Goal: Task Accomplishment & Management: Complete application form

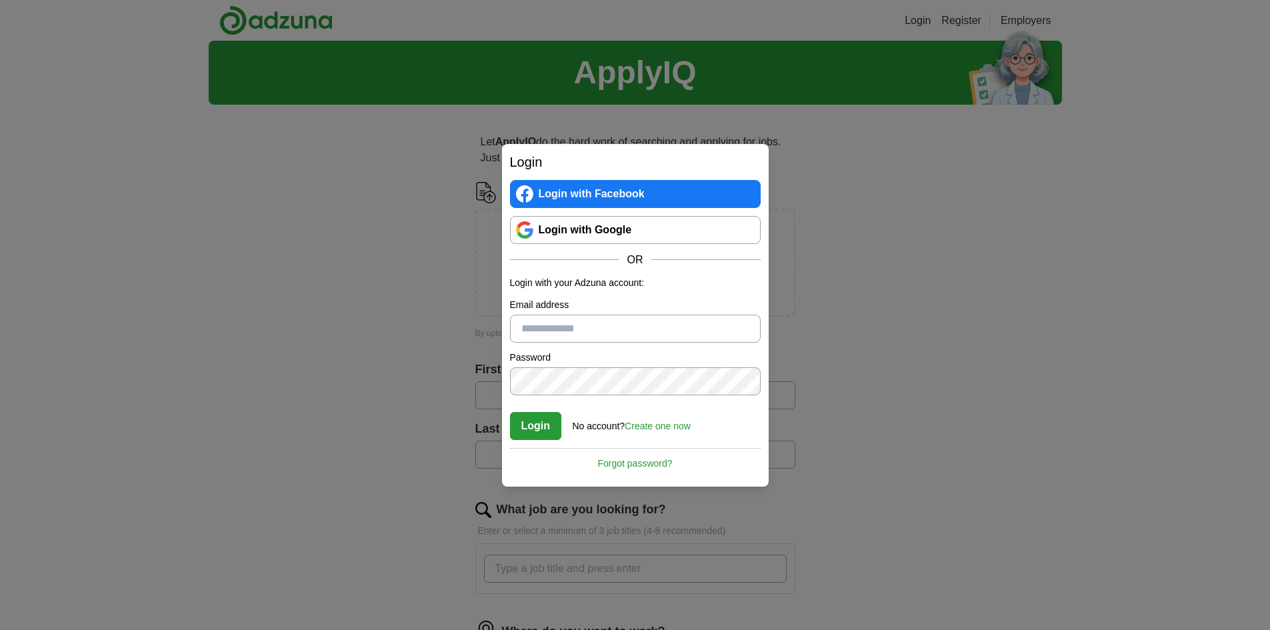
click at [632, 224] on link "Login with Google" at bounding box center [635, 230] width 251 height 28
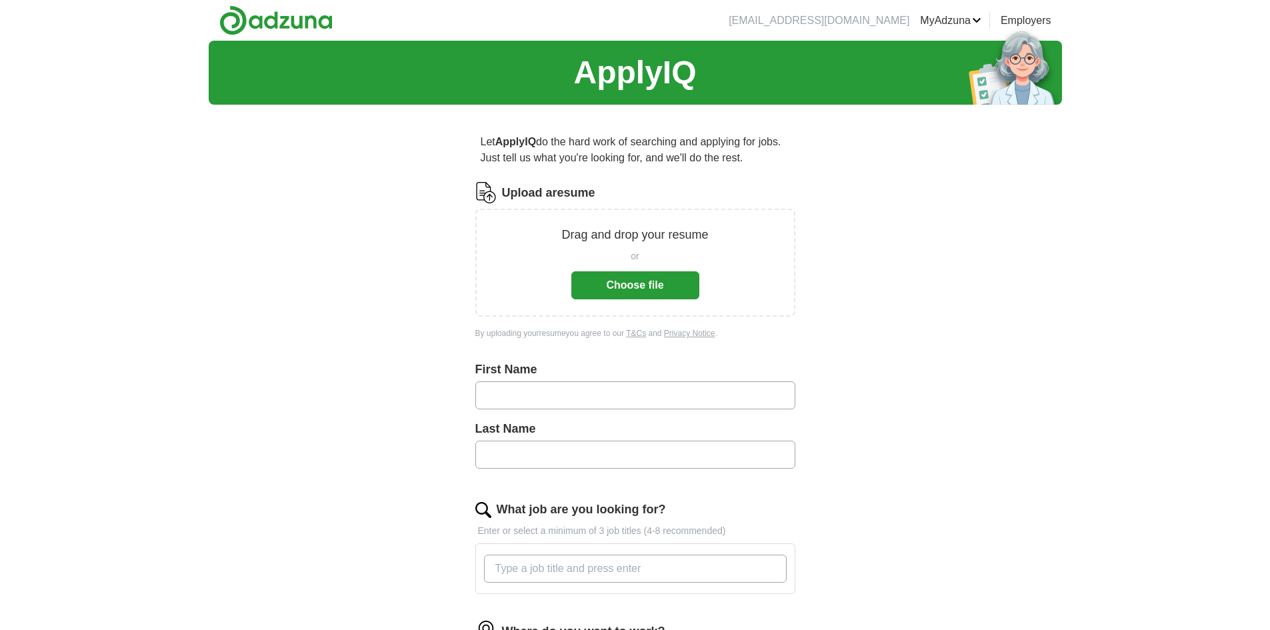
click at [606, 277] on button "Choose file" at bounding box center [635, 285] width 128 height 28
click at [613, 282] on button "Choose file" at bounding box center [635, 285] width 128 height 28
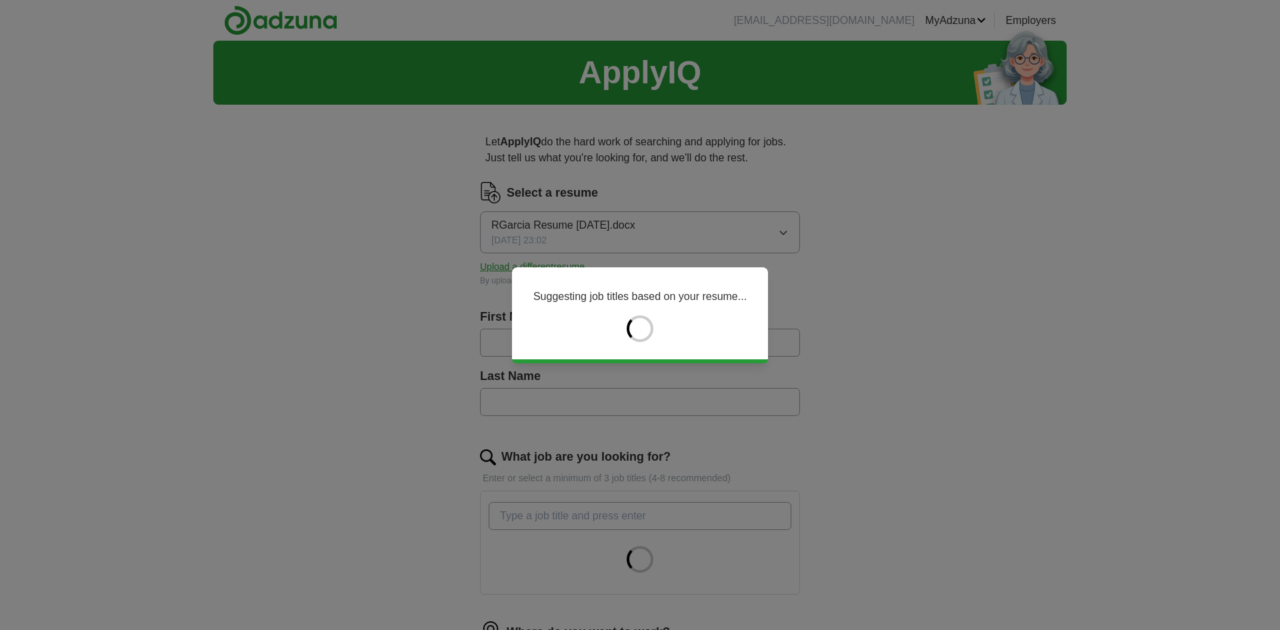
type input "*******"
type input "******"
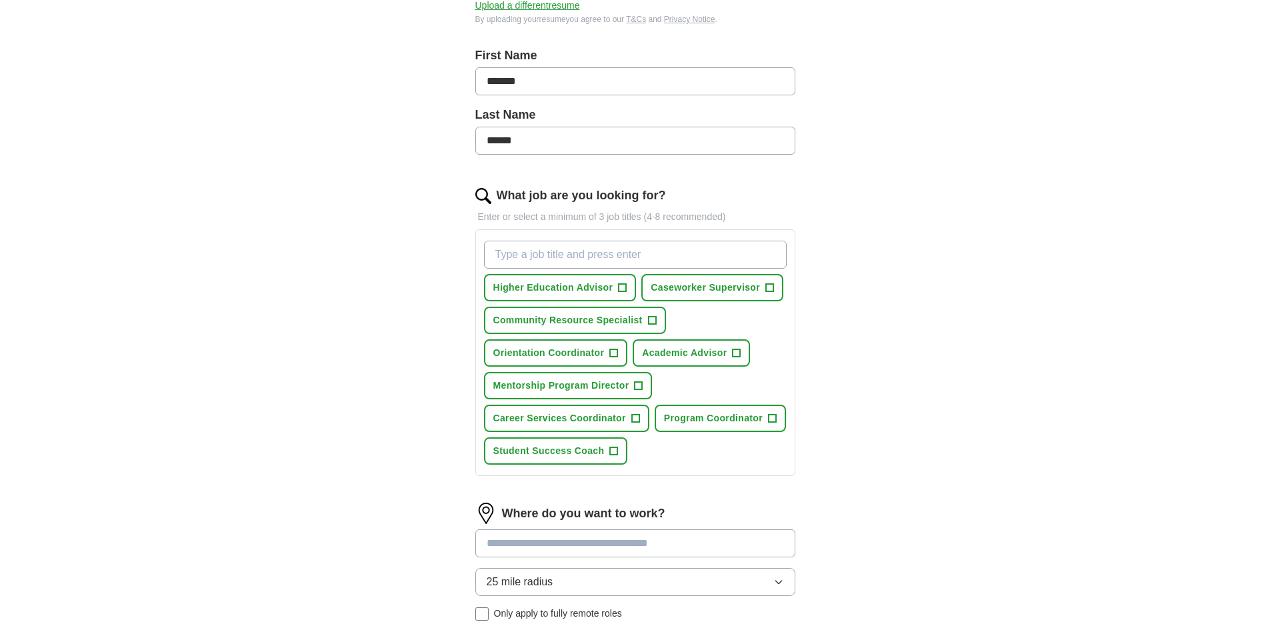
scroll to position [267, 0]
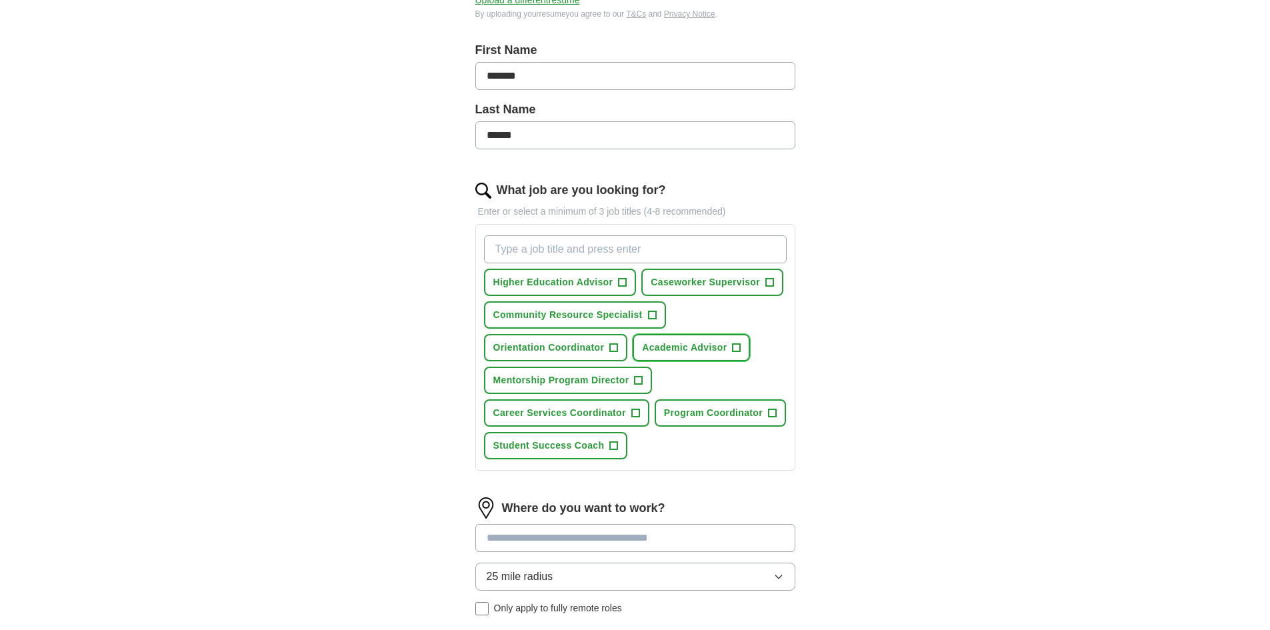
click at [736, 349] on span "+" at bounding box center [736, 348] width 8 height 11
click at [624, 281] on span "+" at bounding box center [622, 282] width 8 height 11
click at [612, 445] on span "+" at bounding box center [614, 446] width 8 height 11
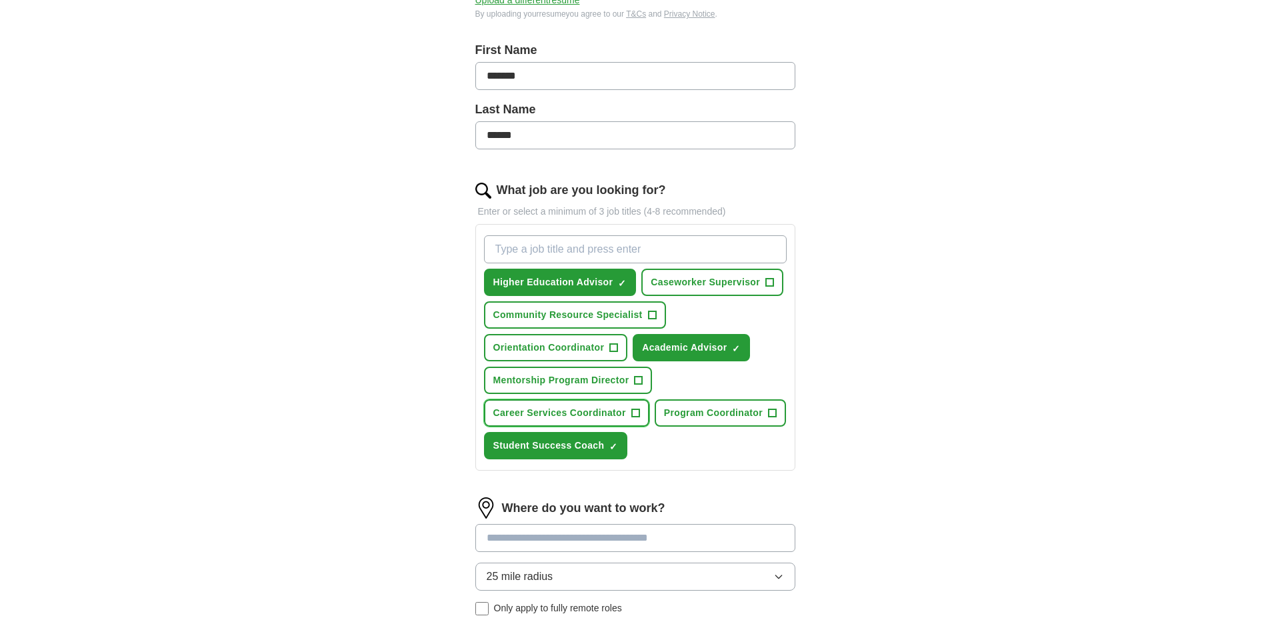
click at [631, 414] on span "+" at bounding box center [635, 413] width 8 height 11
click at [600, 314] on span "Community Resource Specialist" at bounding box center [567, 315] width 149 height 14
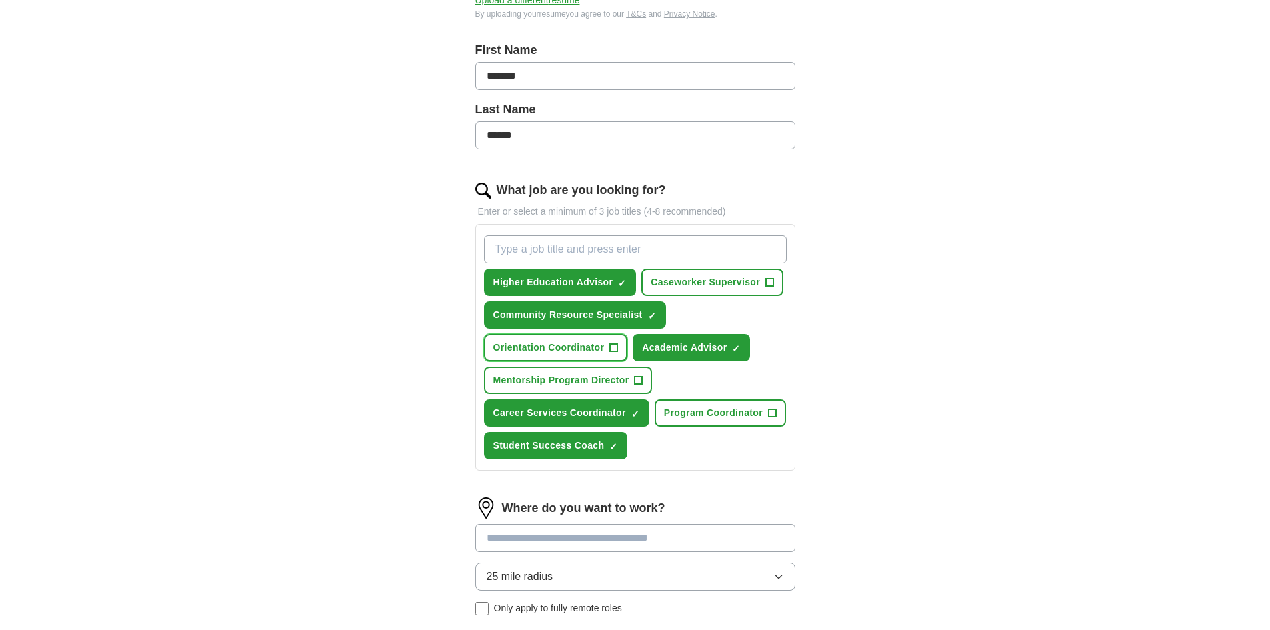
click at [590, 347] on span "Orientation Coordinator" at bounding box center [548, 348] width 111 height 14
click at [738, 408] on span "Program Coordinator" at bounding box center [713, 413] width 99 height 14
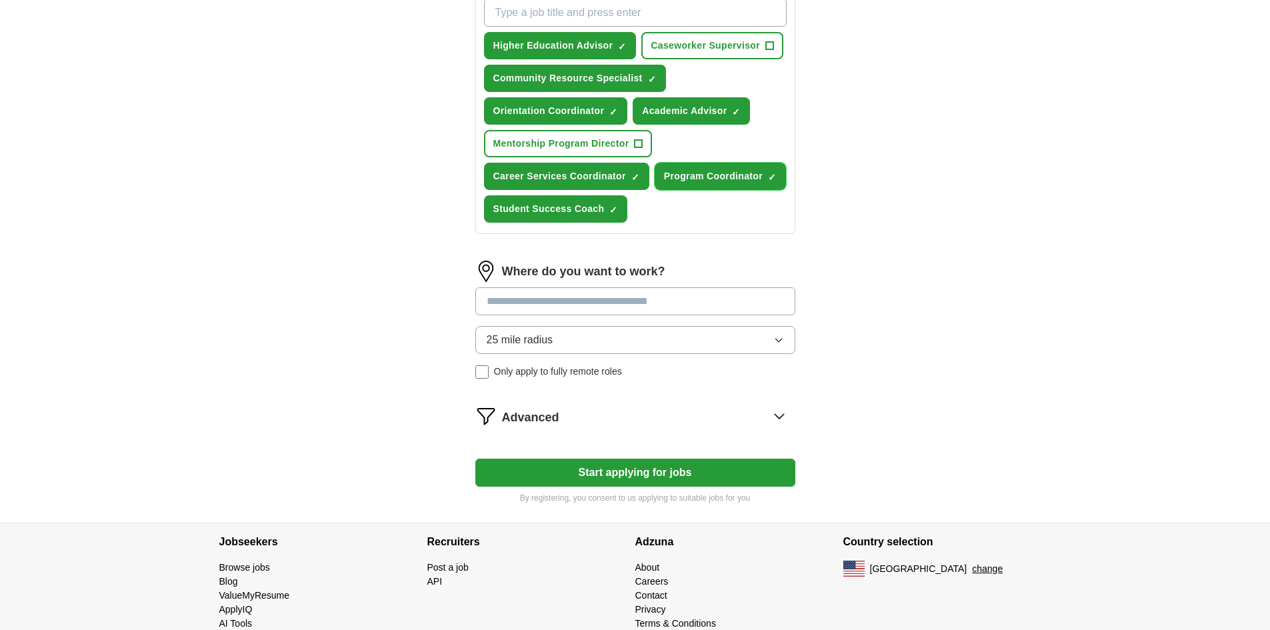
scroll to position [530, 0]
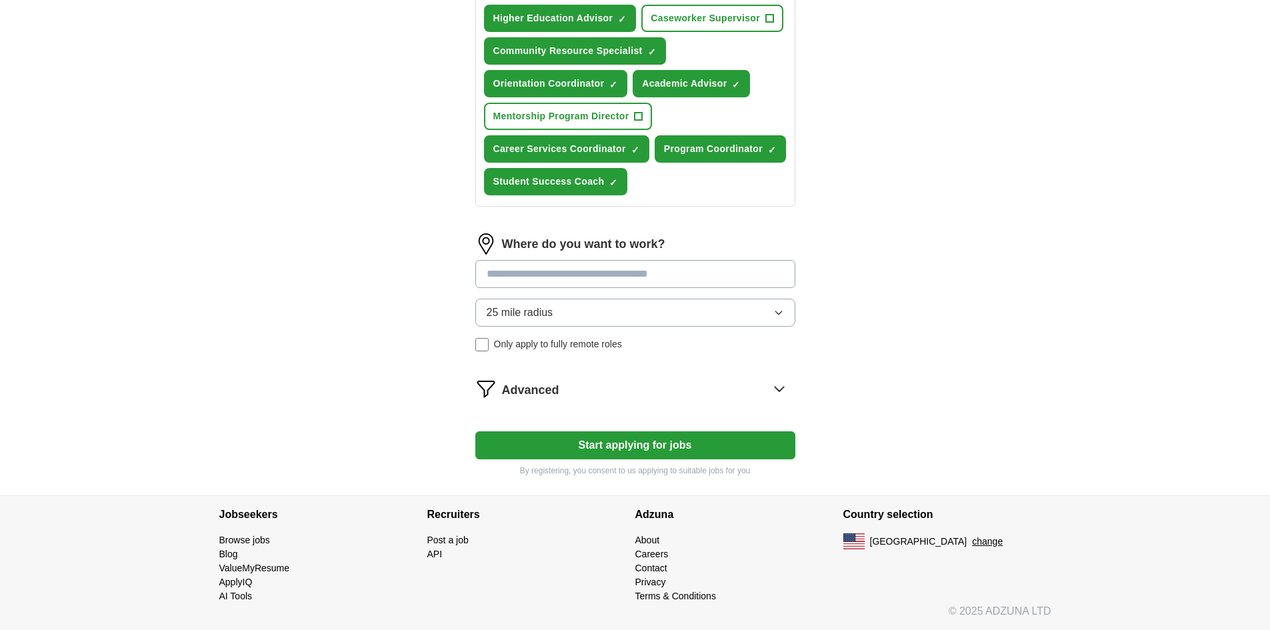
click at [554, 305] on button "25 mile radius" at bounding box center [635, 313] width 320 height 28
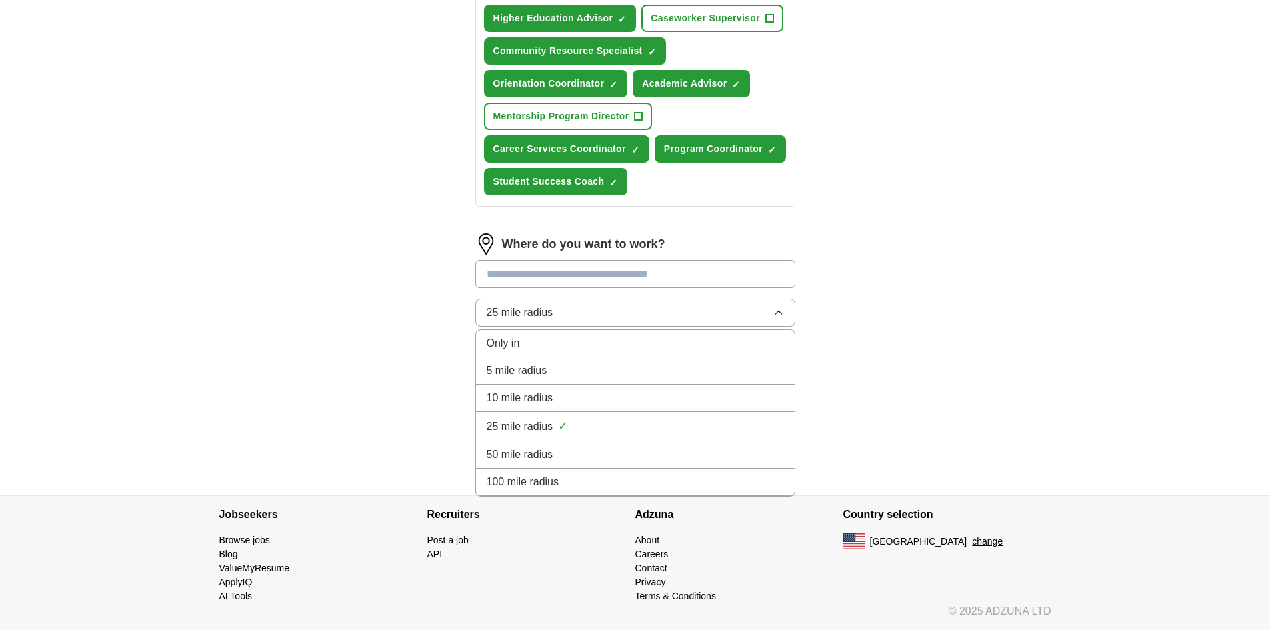
click at [540, 394] on span "10 mile radius" at bounding box center [519, 398] width 67 height 16
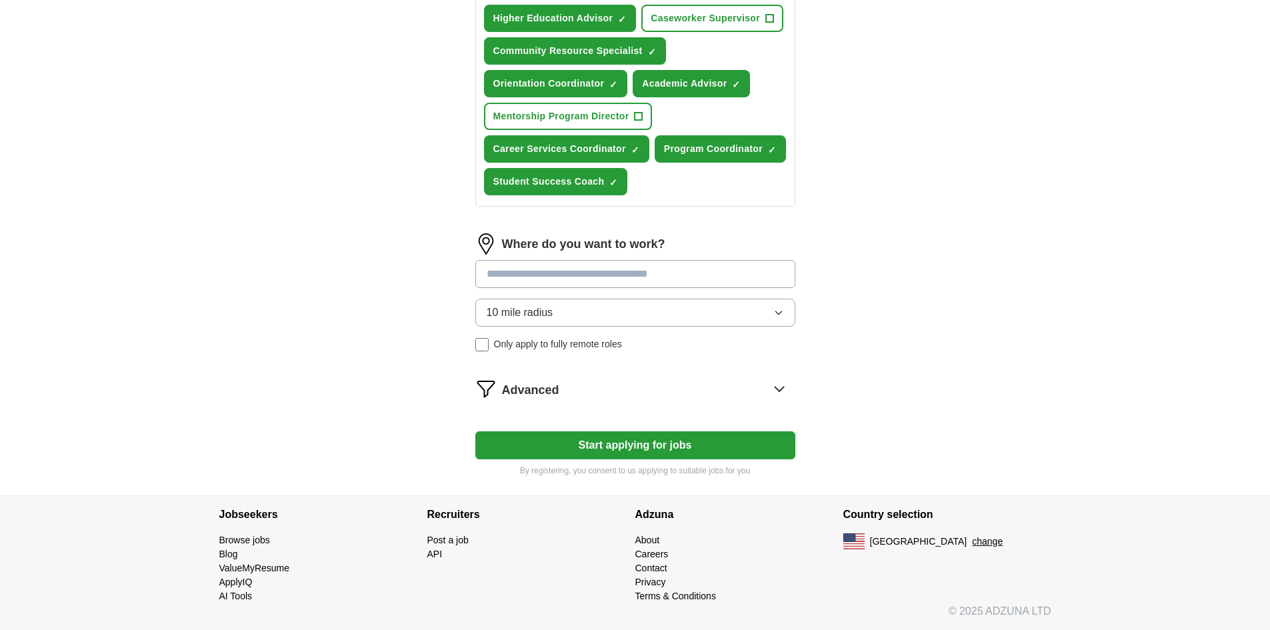
click at [548, 283] on input at bounding box center [635, 274] width 320 height 28
type input "*******"
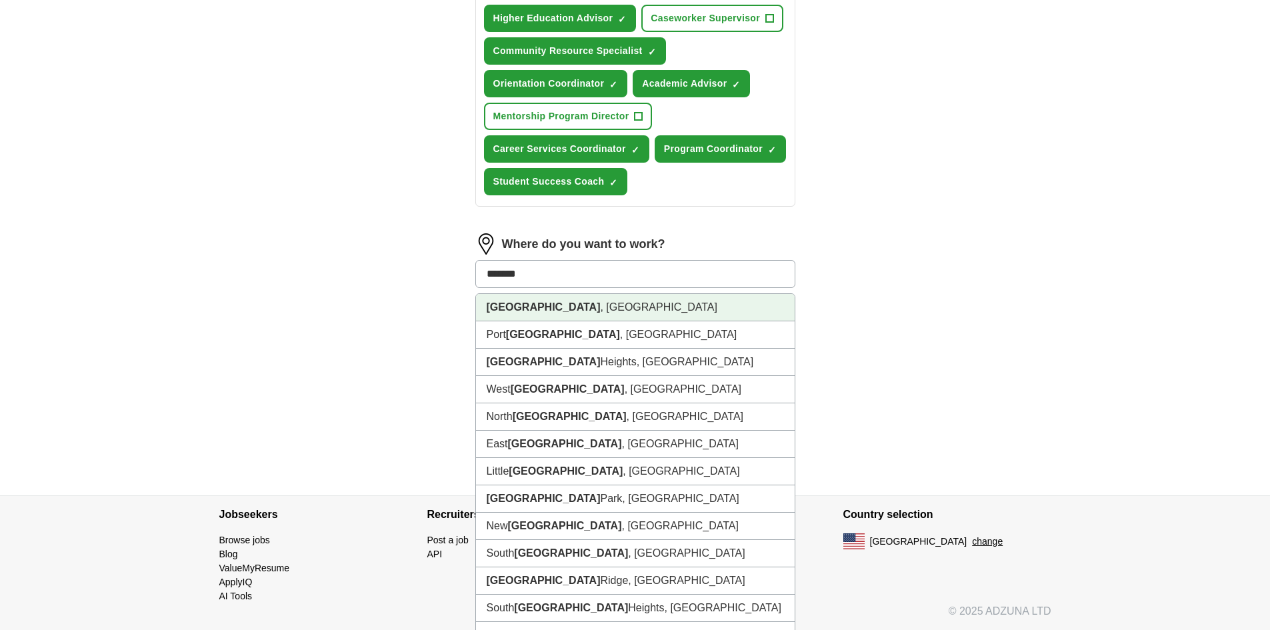
click at [526, 304] on strong "[GEOGRAPHIC_DATA]" at bounding box center [543, 306] width 114 height 11
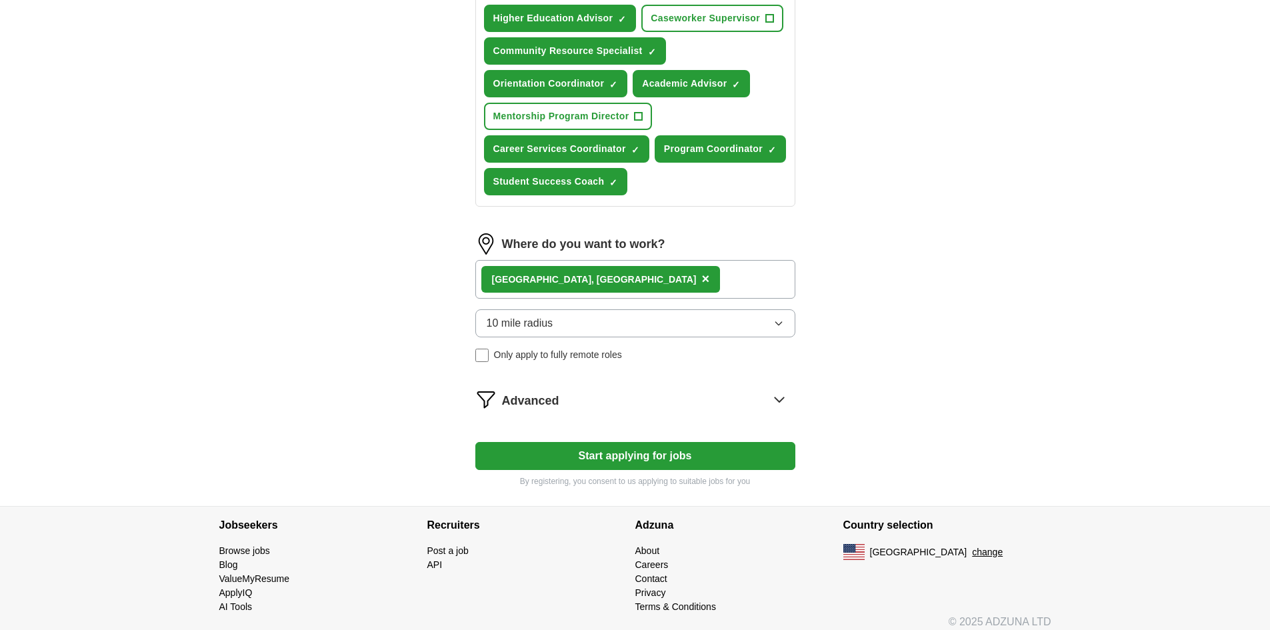
click at [601, 279] on div "[GEOGRAPHIC_DATA] , [GEOGRAPHIC_DATA] ×" at bounding box center [635, 279] width 320 height 39
click at [701, 276] on span "×" at bounding box center [705, 278] width 8 height 15
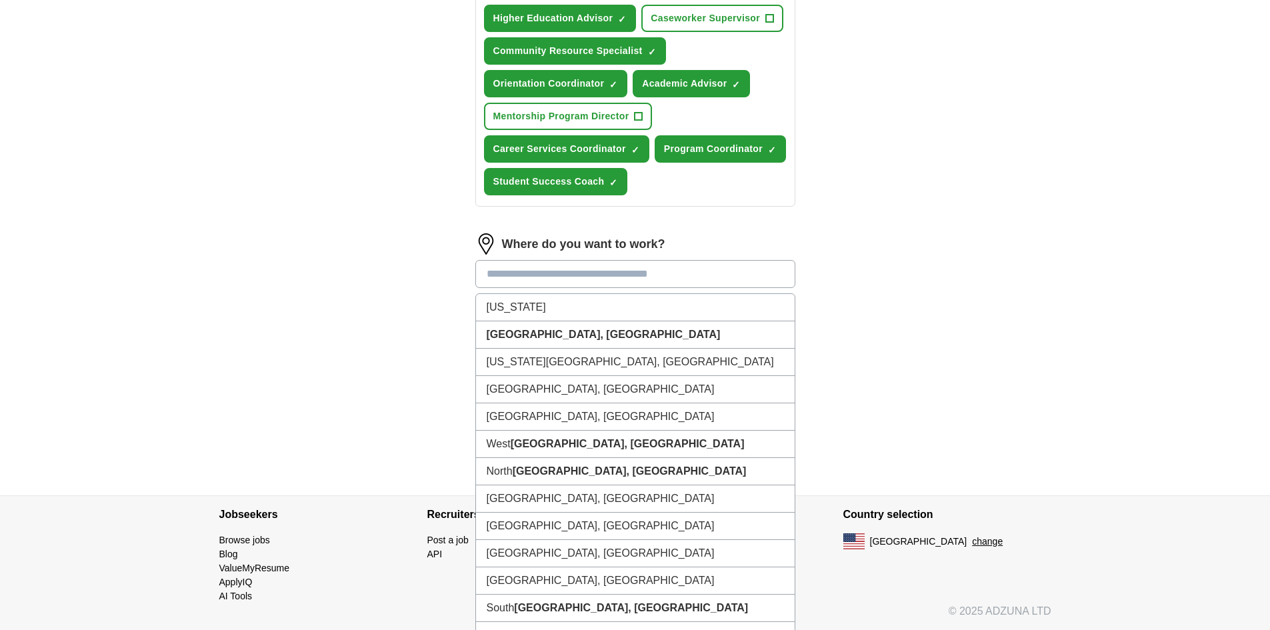
click at [558, 268] on input at bounding box center [635, 274] width 320 height 28
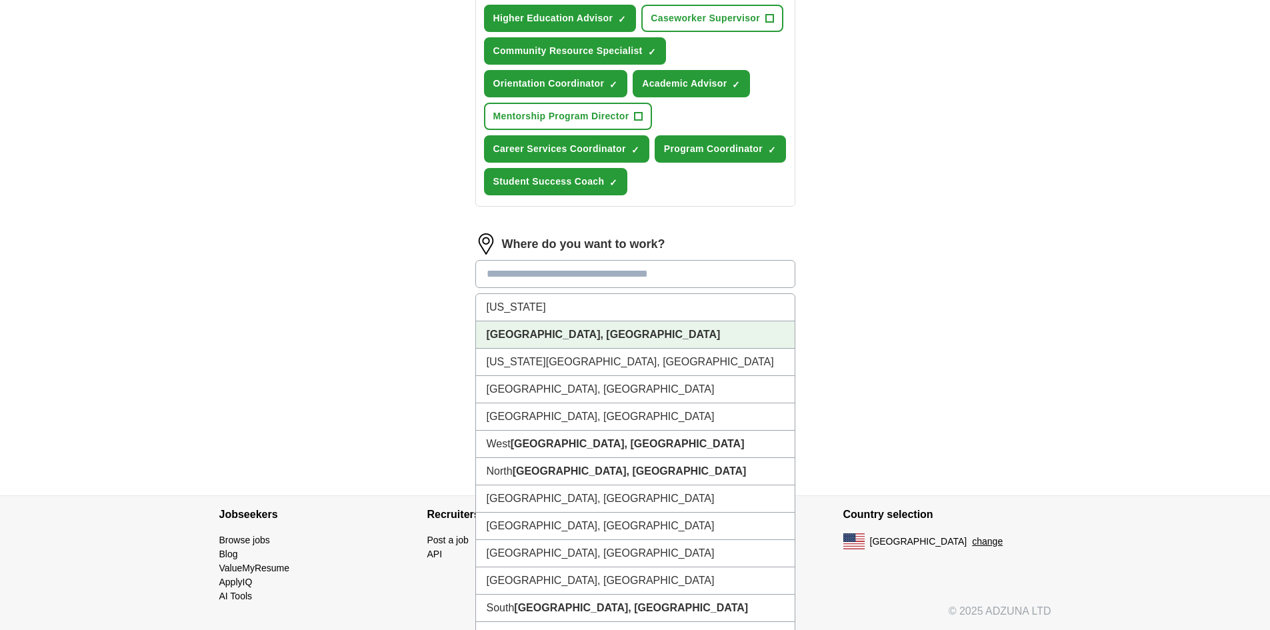
click at [503, 333] on strong "[GEOGRAPHIC_DATA], [GEOGRAPHIC_DATA]" at bounding box center [603, 334] width 234 height 11
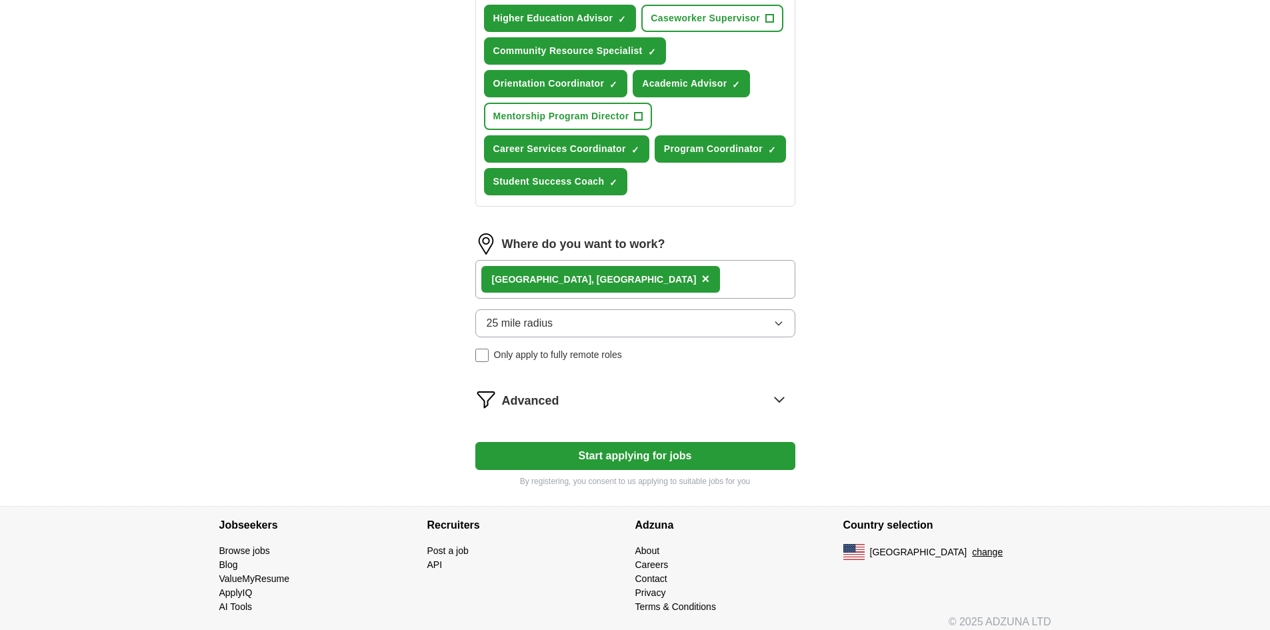
click at [576, 400] on div "Advanced" at bounding box center [648, 399] width 293 height 21
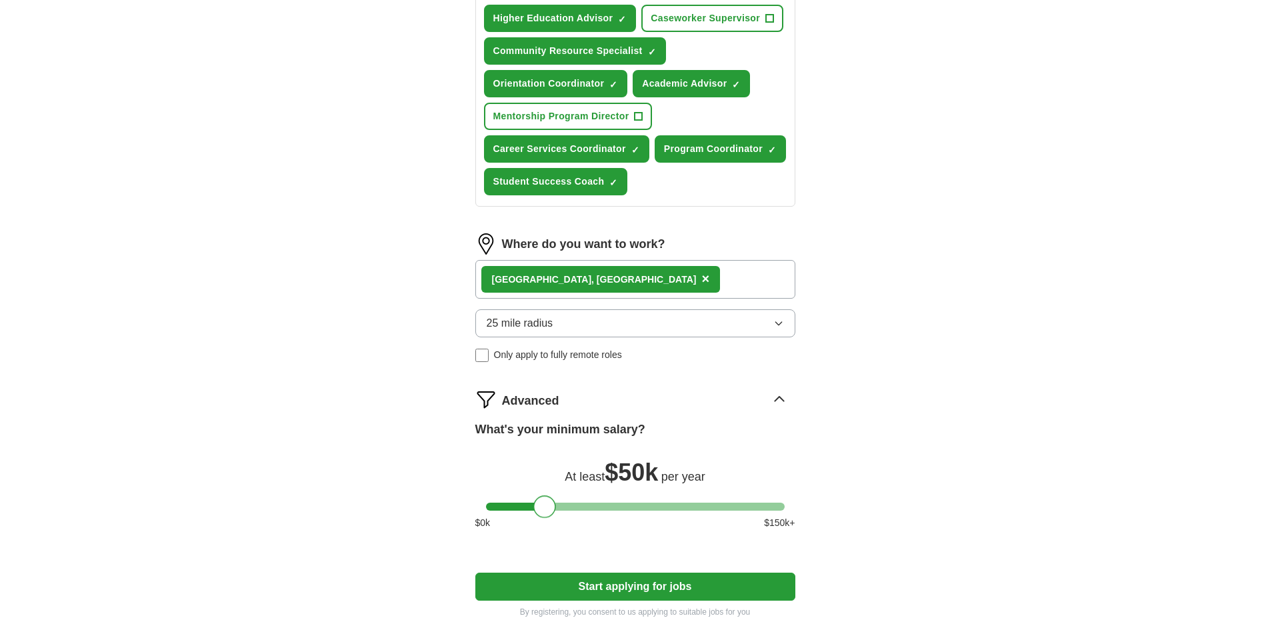
drag, startPoint x: 503, startPoint y: 504, endPoint x: 551, endPoint y: 499, distance: 48.3
click at [551, 499] on div at bounding box center [544, 506] width 23 height 23
click at [591, 579] on button "Start applying for jobs" at bounding box center [635, 586] width 320 height 28
select select "**"
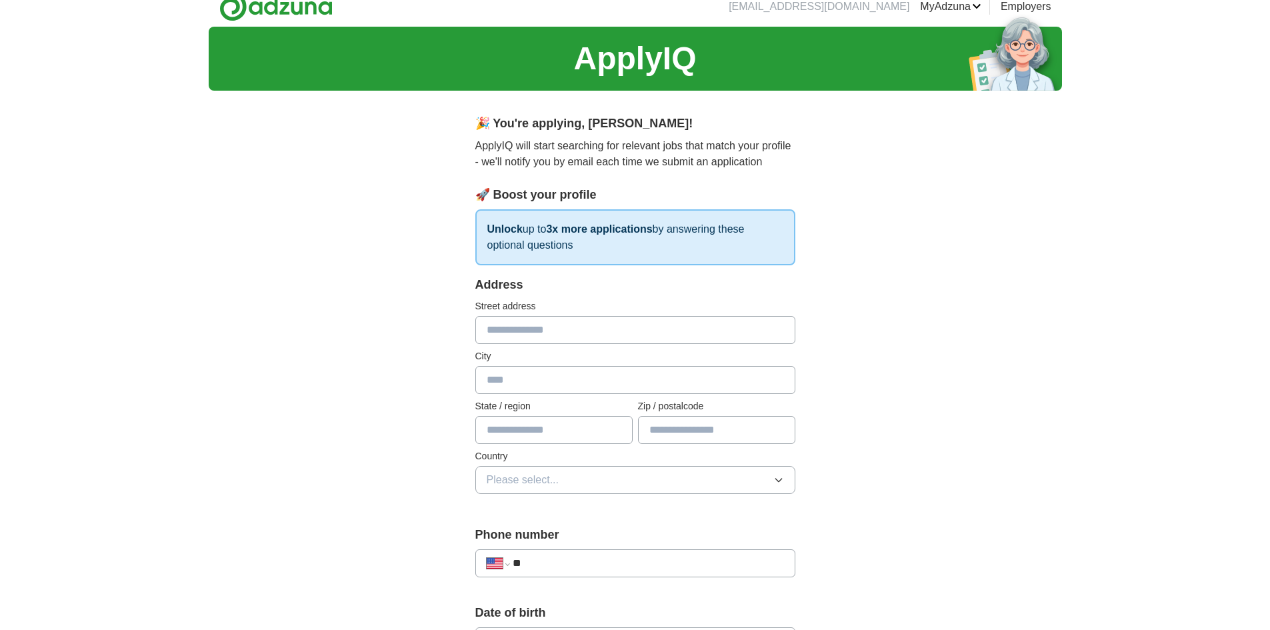
scroll to position [0, 0]
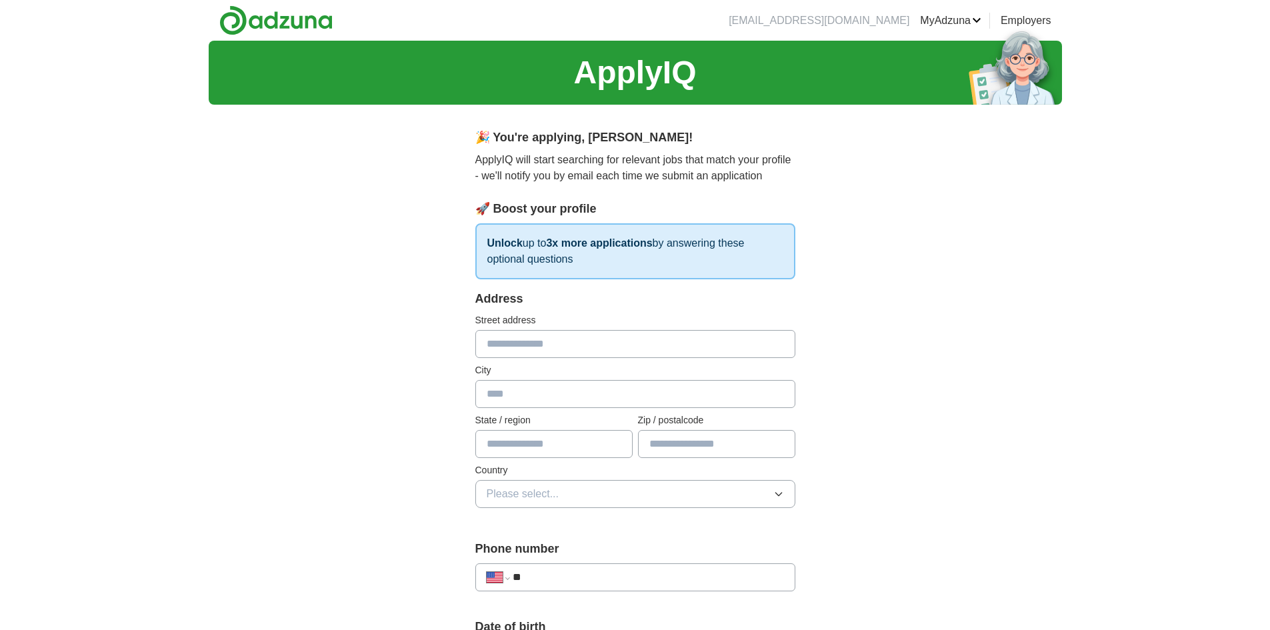
click at [522, 391] on input "text" at bounding box center [635, 394] width 320 height 28
click at [691, 437] on input "text" at bounding box center [716, 444] width 157 height 28
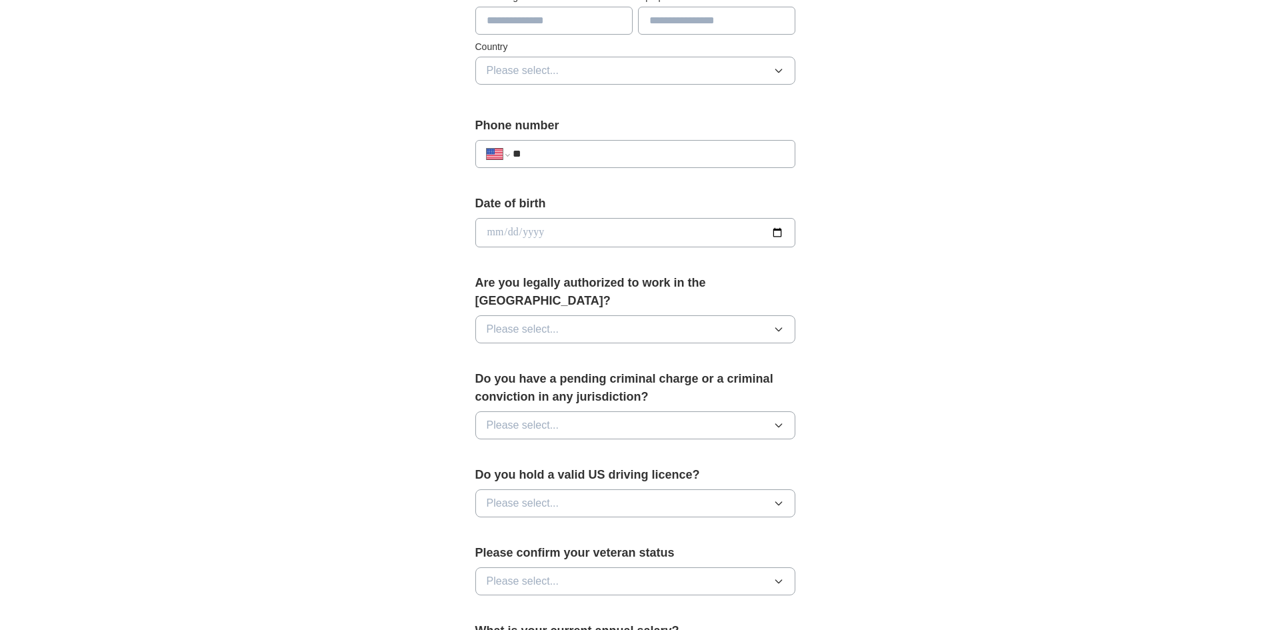
scroll to position [467, 0]
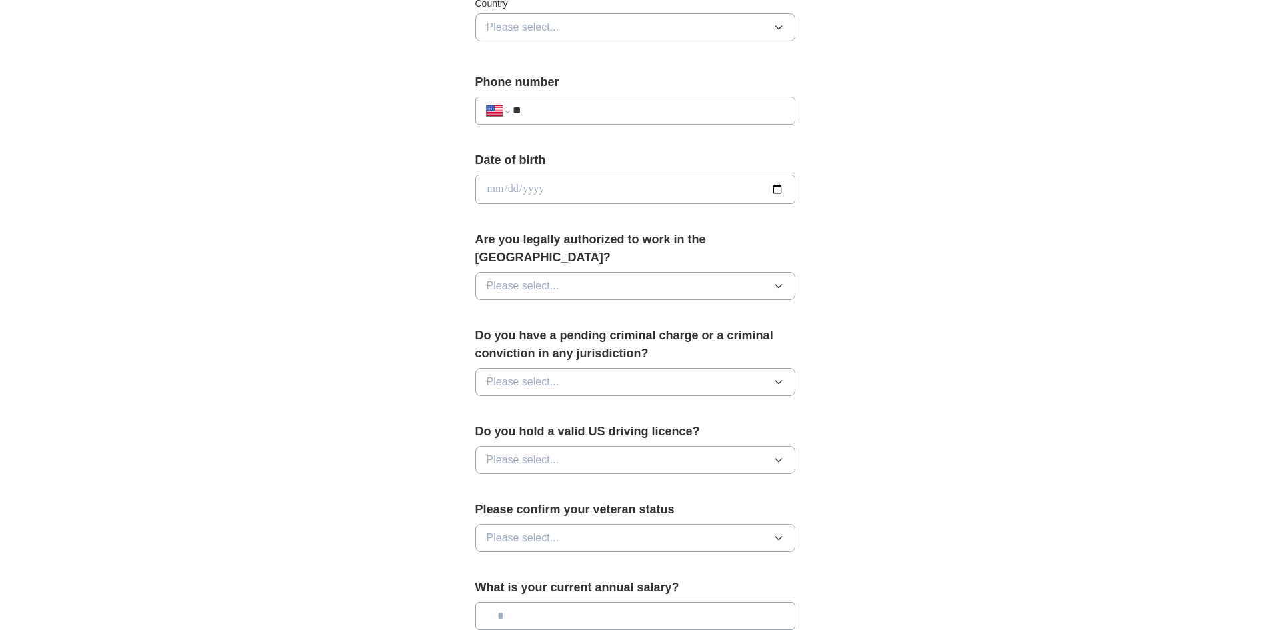
click at [576, 368] on button "Please select..." at bounding box center [635, 382] width 320 height 28
click at [526, 432] on div "No" at bounding box center [634, 440] width 297 height 16
click at [580, 272] on button "Please select..." at bounding box center [635, 286] width 320 height 28
click at [533, 309] on div "Yes" at bounding box center [634, 317] width 297 height 16
click at [522, 452] on span "Please select..." at bounding box center [522, 460] width 73 height 16
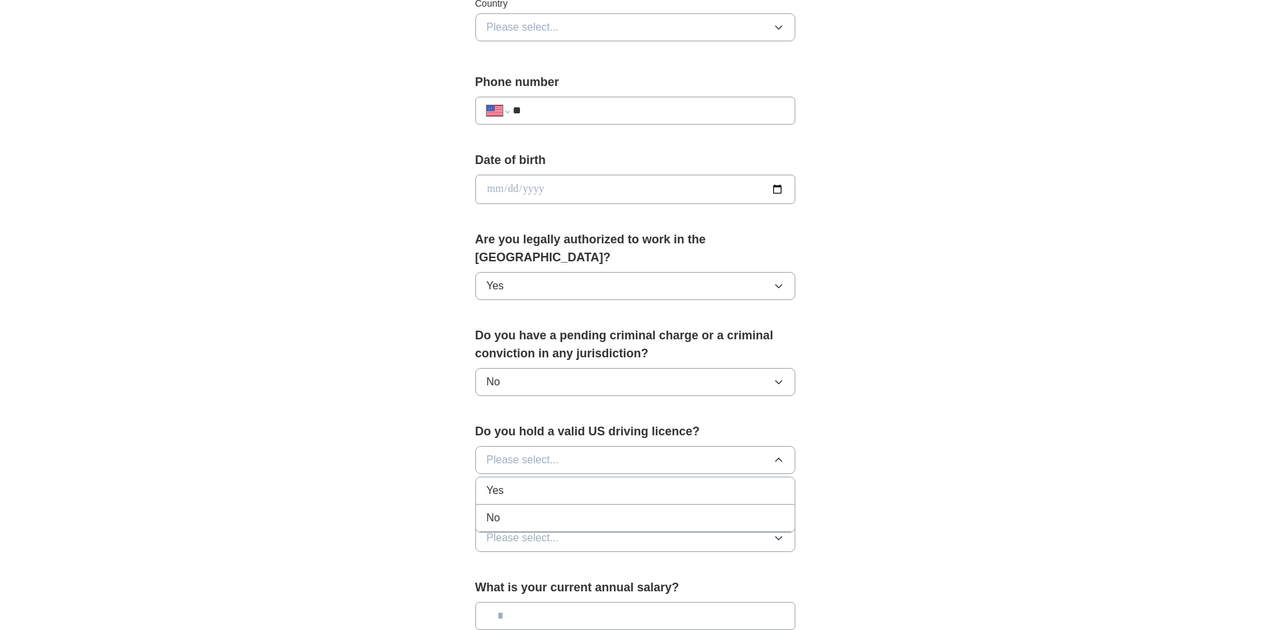
click at [530, 482] on div "Yes" at bounding box center [634, 490] width 297 height 16
click at [860, 399] on div "**********" at bounding box center [635, 181] width 853 height 1214
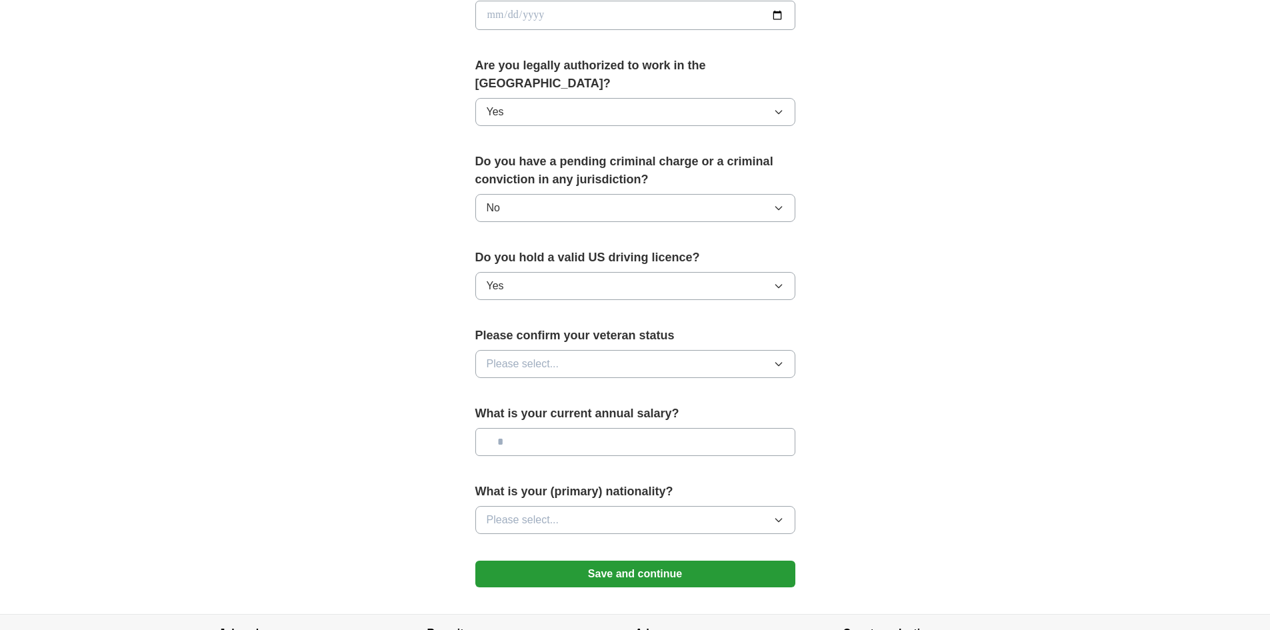
scroll to position [741, 0]
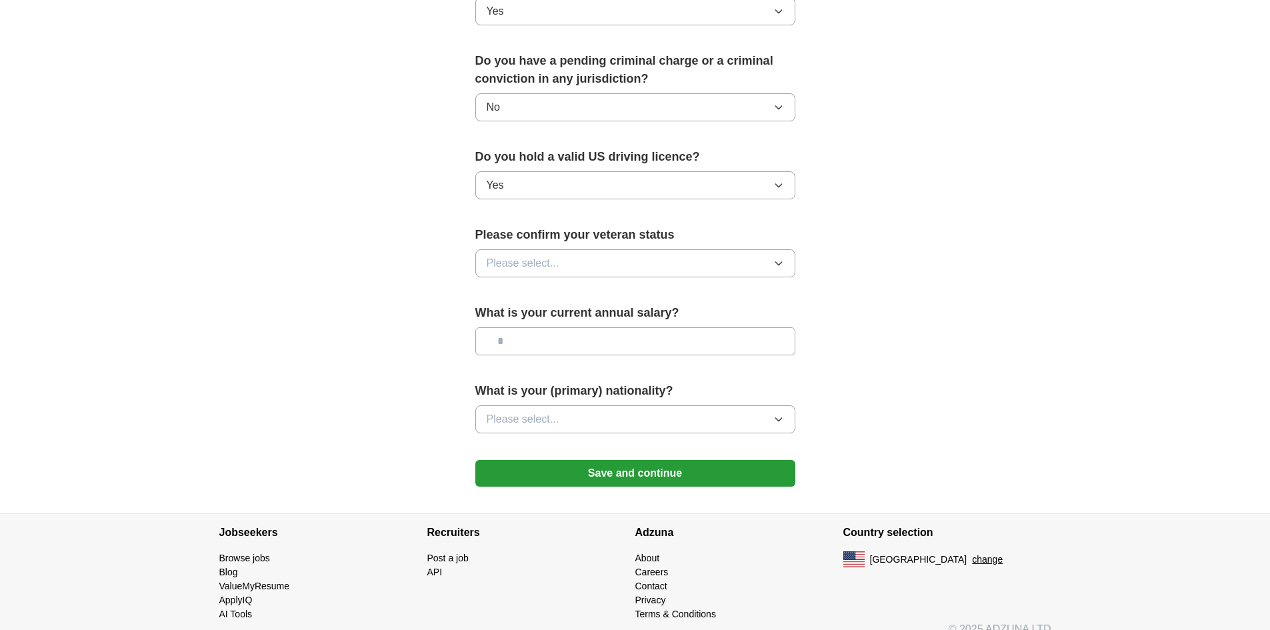
click at [550, 255] on span "Please select..." at bounding box center [522, 263] width 73 height 16
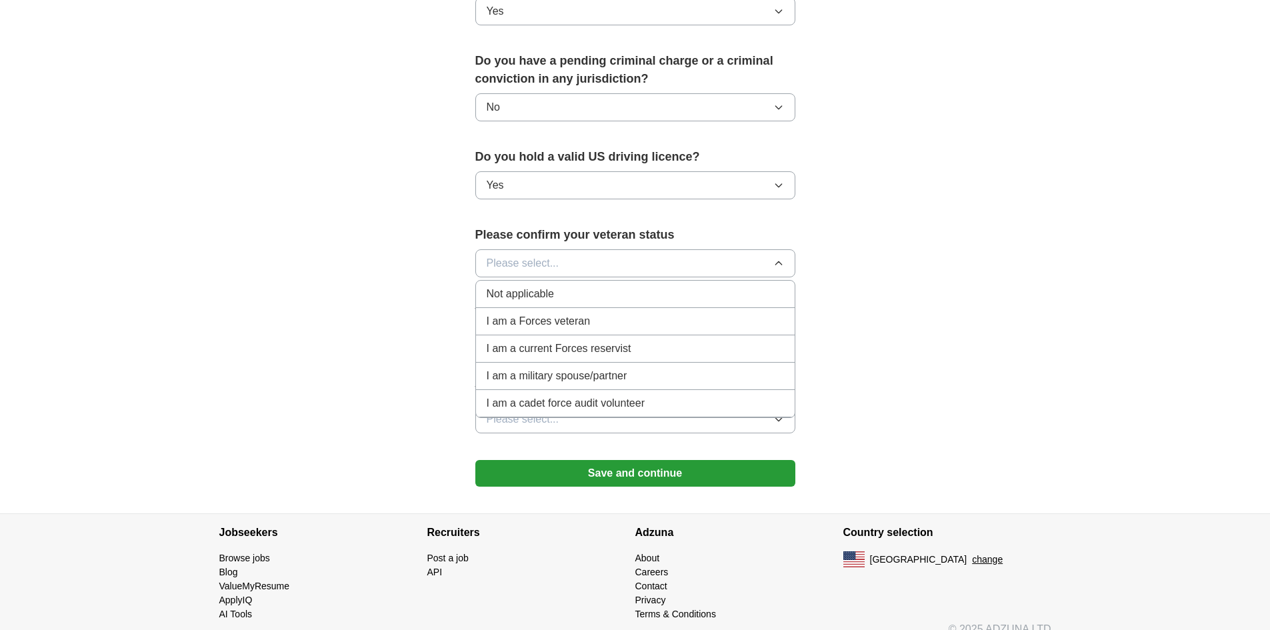
click at [548, 286] on span "Not applicable" at bounding box center [519, 294] width 67 height 16
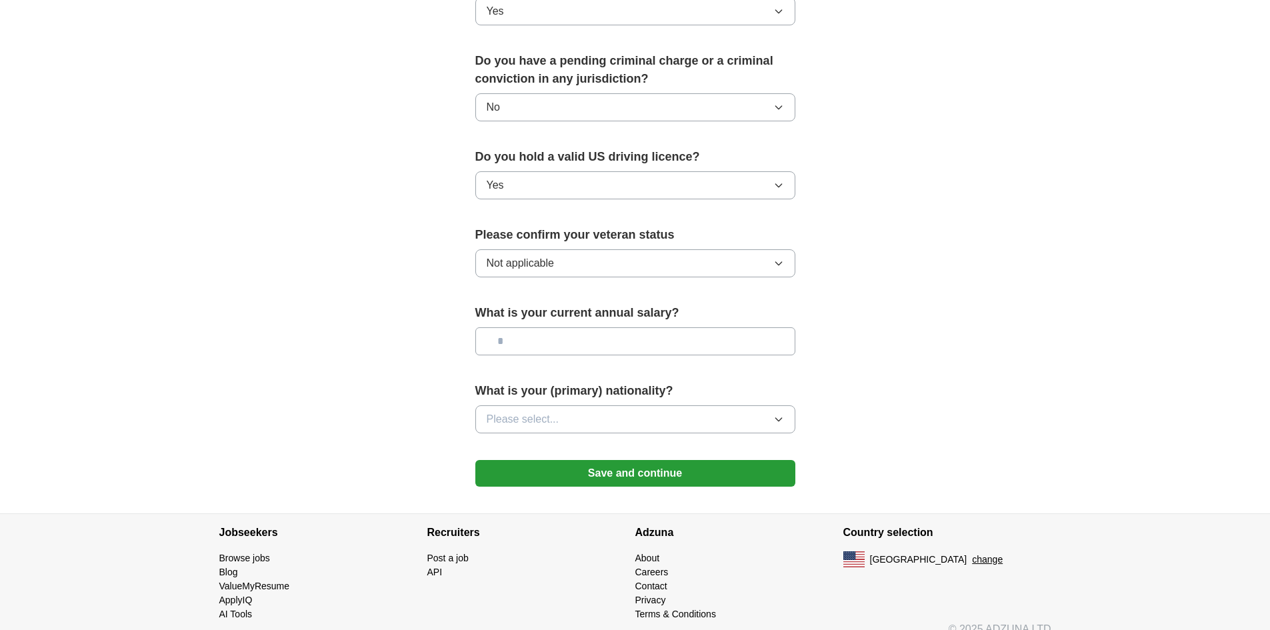
click at [542, 411] on span "Please select..." at bounding box center [522, 419] width 73 height 16
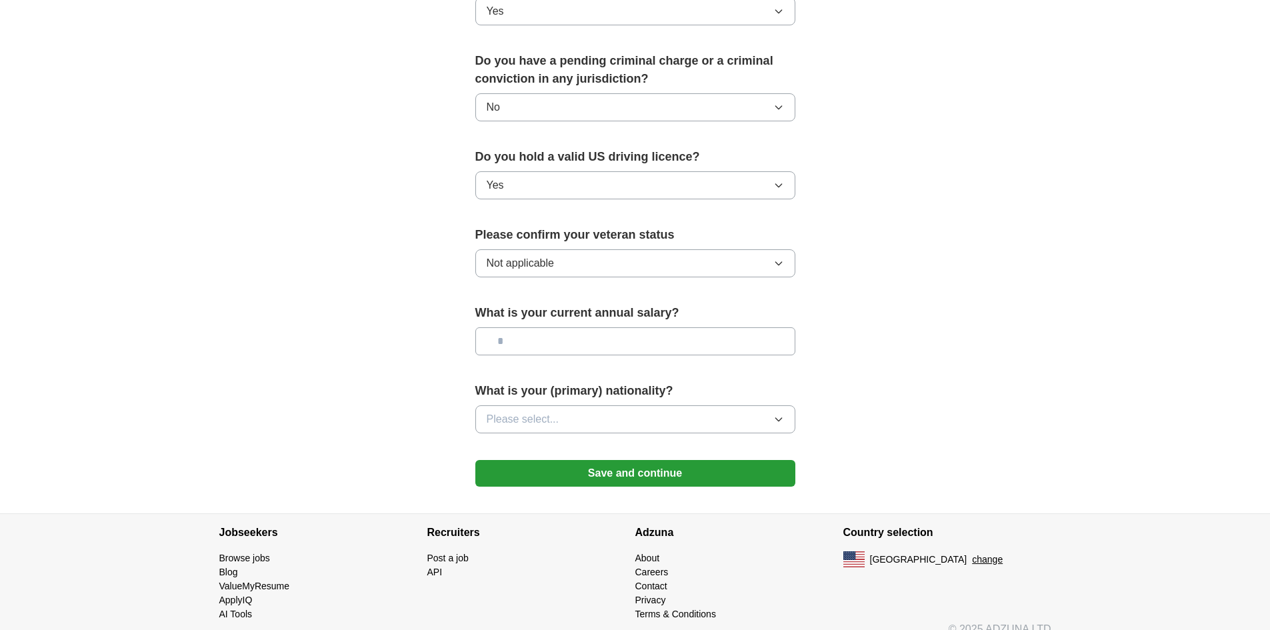
click at [636, 460] on button "Save and continue" at bounding box center [635, 473] width 320 height 27
